Goal: Information Seeking & Learning: Learn about a topic

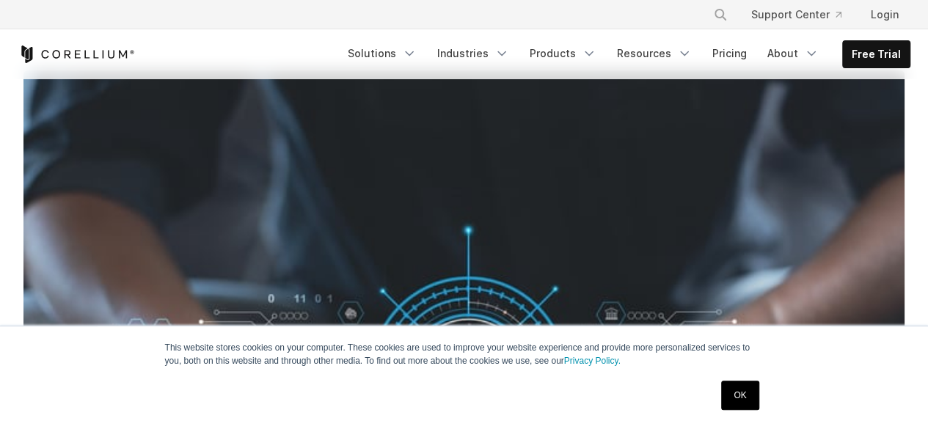
click at [737, 395] on link "OK" at bounding box center [739, 395] width 37 height 29
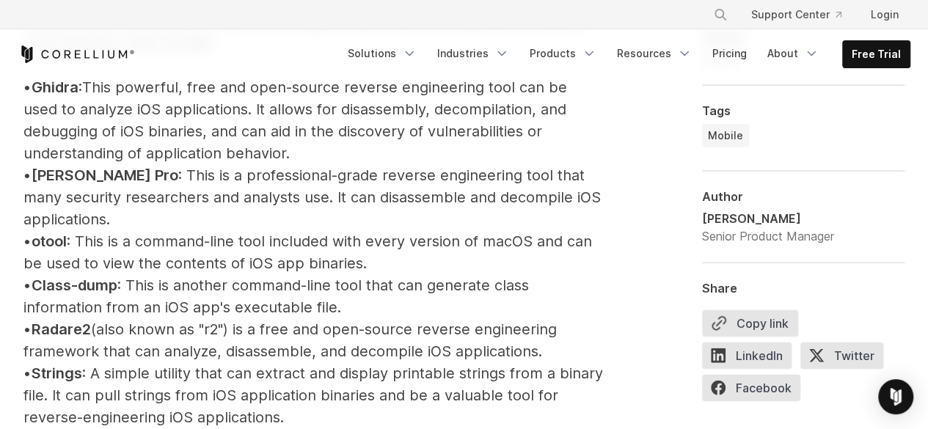
scroll to position [1834, 0]
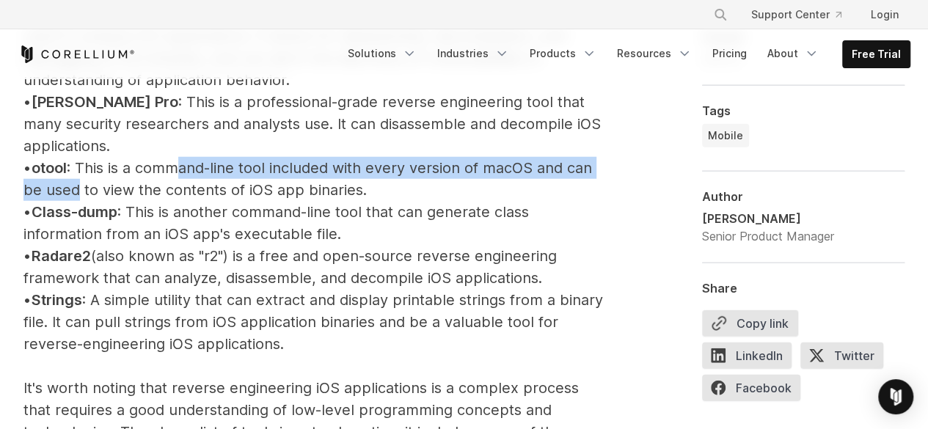
drag, startPoint x: 131, startPoint y: 177, endPoint x: 191, endPoint y: 175, distance: 60.2
click at [191, 175] on p "iOS Reverse Engineering Tools Several tools can be used for reverse engineering…" at bounding box center [313, 333] width 580 height 1004
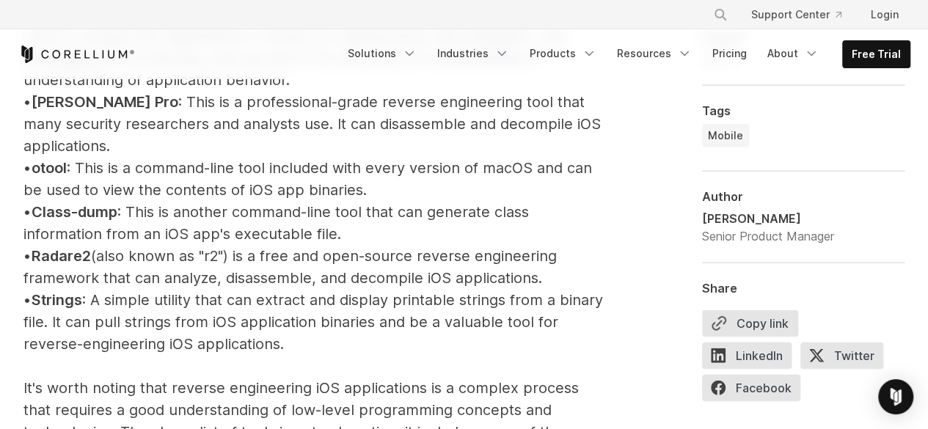
click at [207, 189] on p "iOS Reverse Engineering Tools Several tools can be used for reverse engineering…" at bounding box center [313, 333] width 580 height 1004
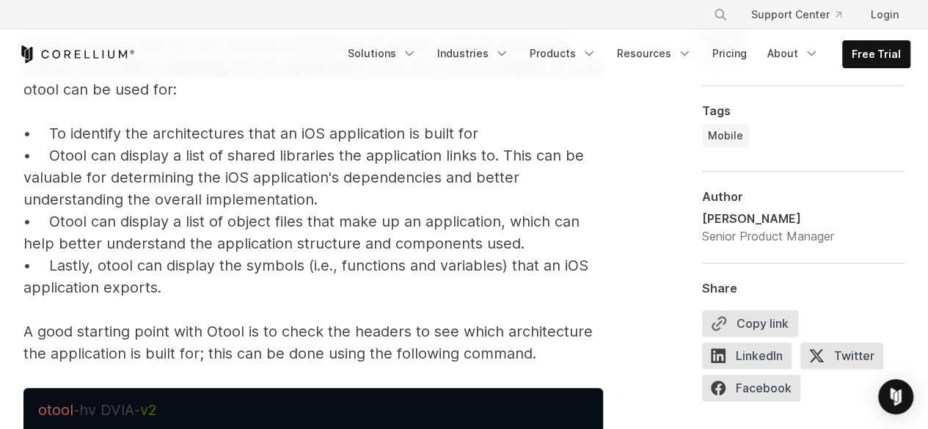
scroll to position [3374, 0]
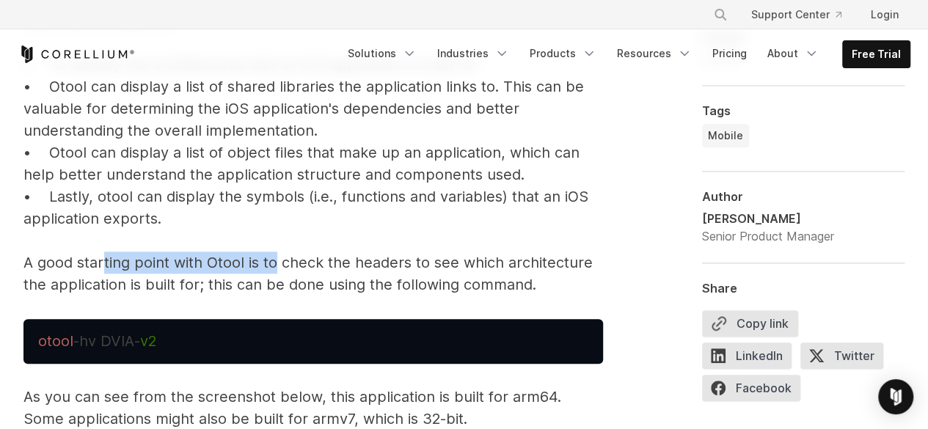
drag, startPoint x: 211, startPoint y: 259, endPoint x: 277, endPoint y: 253, distance: 66.3
click at [277, 253] on p "Now that we have a good understanding of the IOS file structure and how to acce…" at bounding box center [313, 56] width 580 height 480
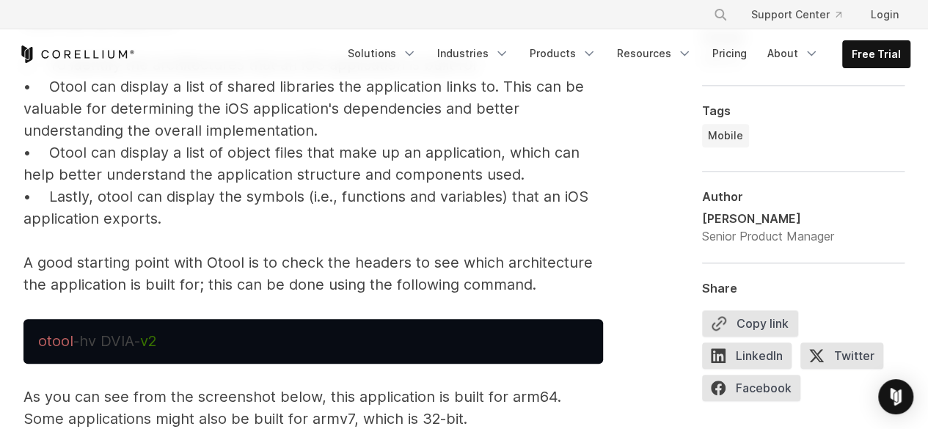
click at [362, 275] on p "Now that we have a good understanding of the IOS file structure and how to acce…" at bounding box center [313, 56] width 580 height 480
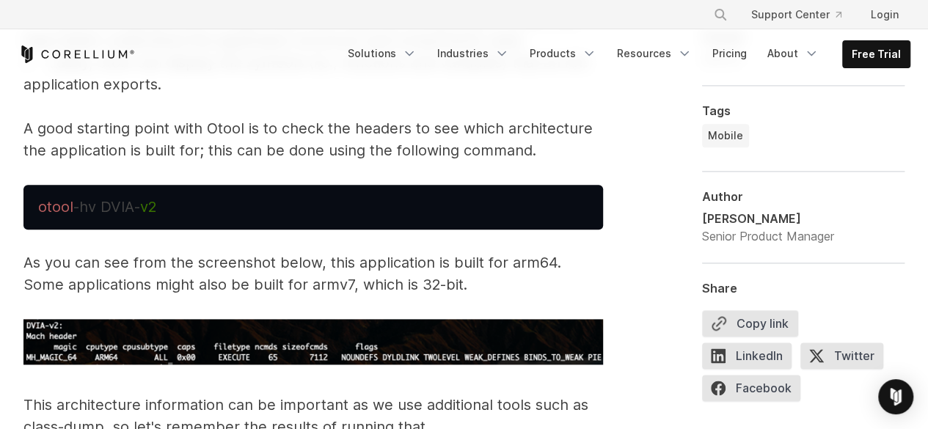
scroll to position [3521, 0]
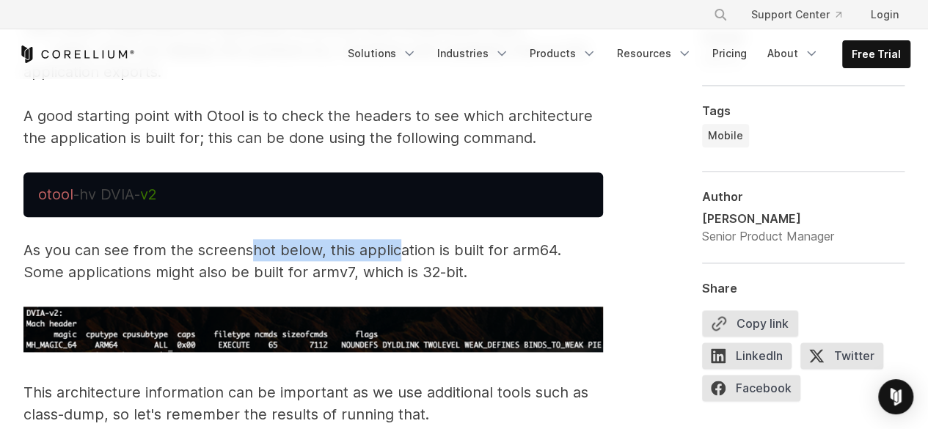
drag, startPoint x: 248, startPoint y: 253, endPoint x: 393, endPoint y: 252, distance: 145.3
click at [393, 252] on p "As you can see from the screenshot below, this application is built for arm64. …" at bounding box center [313, 261] width 580 height 44
click at [502, 266] on p "As you can see from the screenshot below, this application is built for arm64. …" at bounding box center [313, 261] width 580 height 44
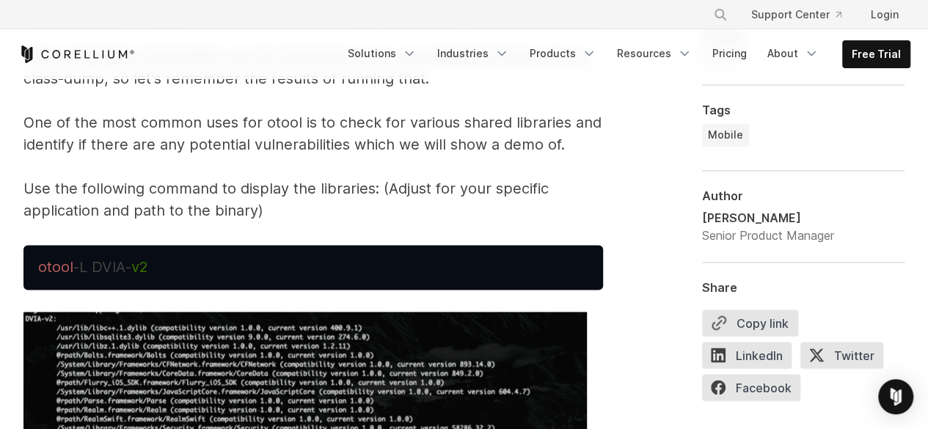
scroll to position [3888, 0]
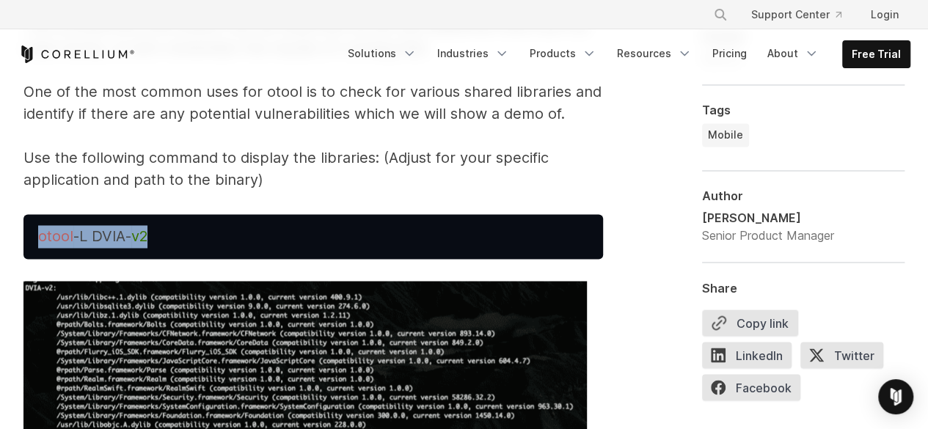
drag, startPoint x: 156, startPoint y: 233, endPoint x: 31, endPoint y: 232, distance: 125.4
click at [31, 232] on pre "otool -L DVIA- v2" at bounding box center [313, 236] width 580 height 45
copy span "otool -L DVIA- v2"
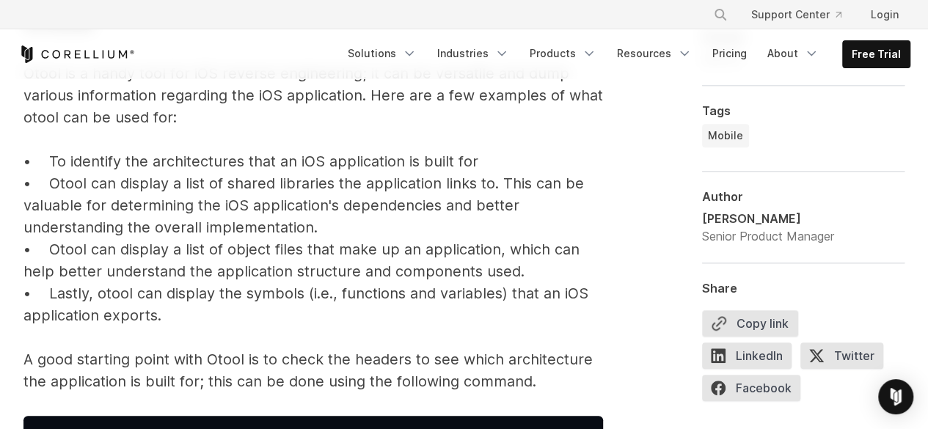
scroll to position [3301, 0]
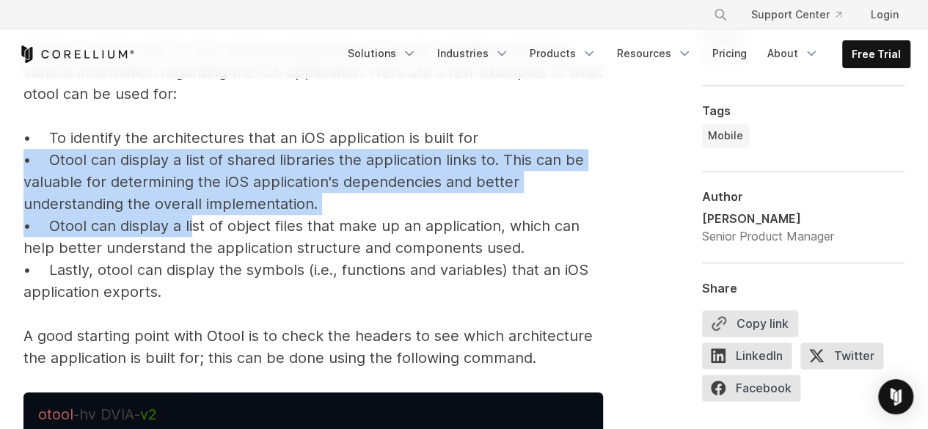
drag, startPoint x: 192, startPoint y: 223, endPoint x: 325, endPoint y: 213, distance: 133.2
click at [325, 213] on p "Now that we have a good understanding of the IOS file structure and how to acce…" at bounding box center [313, 129] width 580 height 480
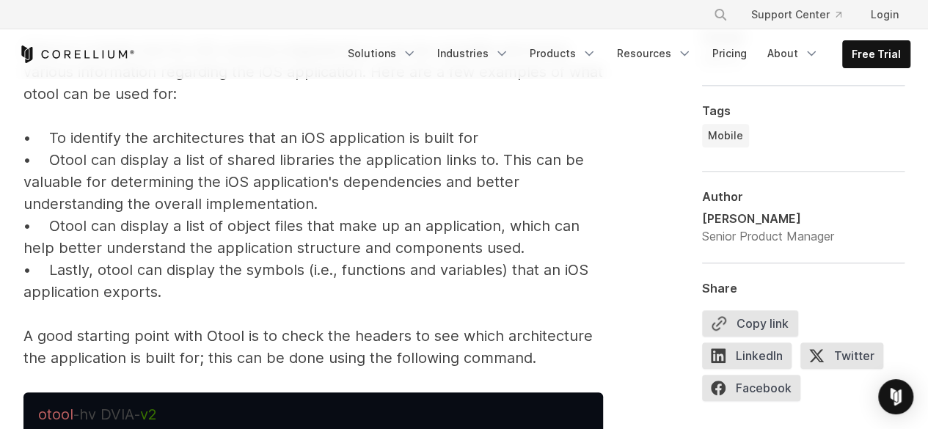
click at [335, 257] on p "Now that we have a good understanding of the IOS file structure and how to acce…" at bounding box center [313, 129] width 580 height 480
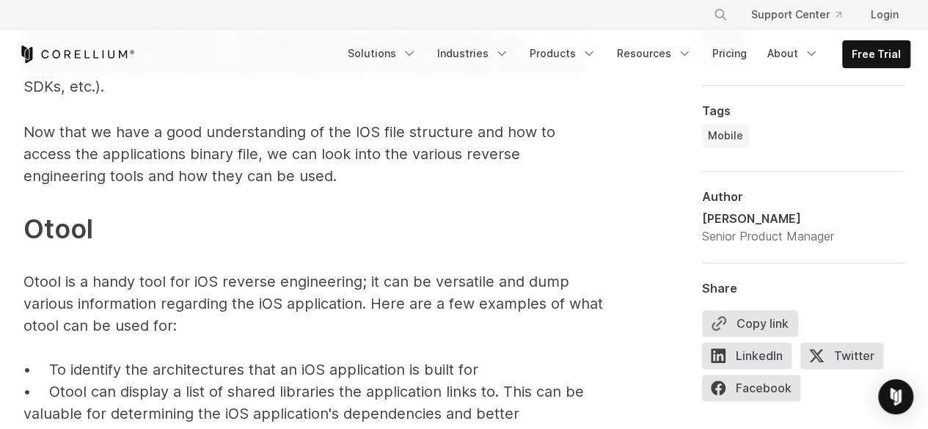
scroll to position [3081, 0]
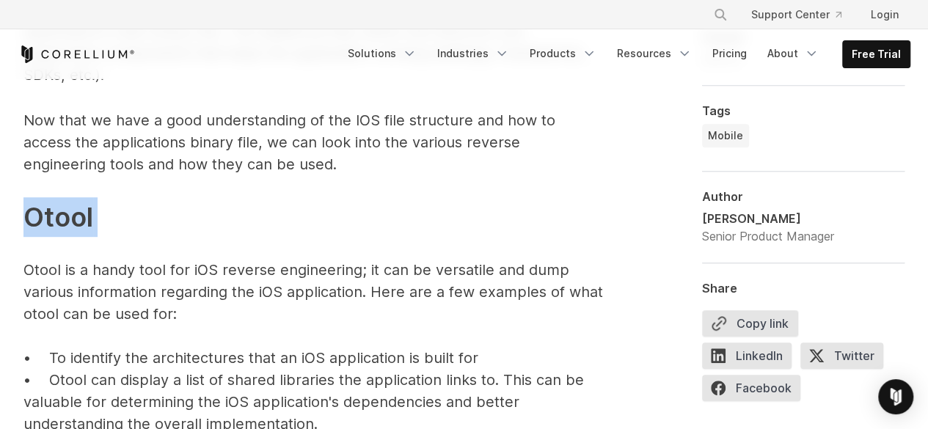
drag, startPoint x: 131, startPoint y: 237, endPoint x: 26, endPoint y: 226, distance: 106.2
click at [26, 226] on p "Now that we have a good understanding of the IOS file structure and how to acce…" at bounding box center [313, 349] width 580 height 480
